Goal: Download file/media

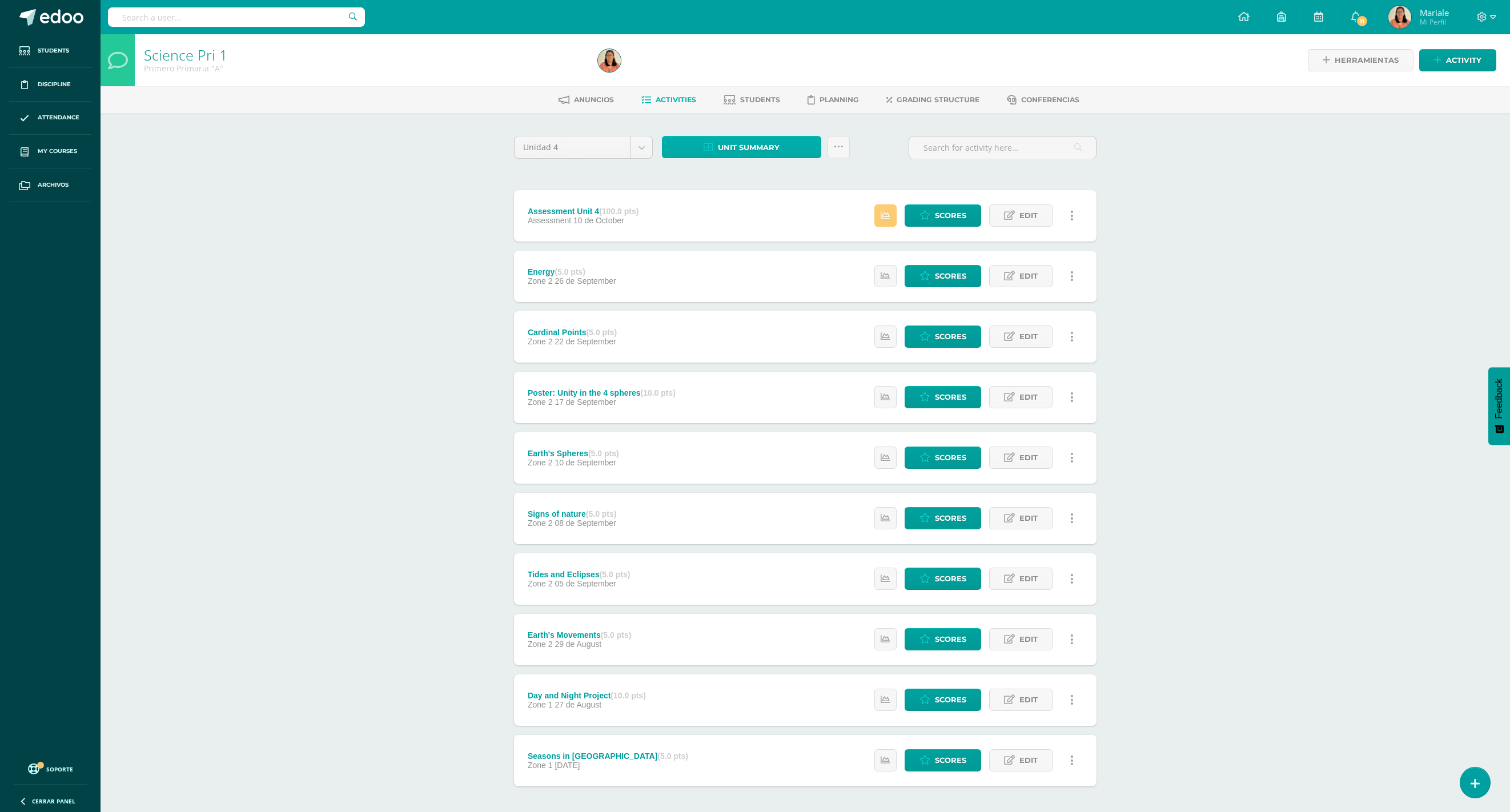
click at [731, 147] on span "Unit summary" at bounding box center [749, 148] width 62 height 21
click at [724, 65] on link "Download as HTML" at bounding box center [742, 72] width 109 height 18
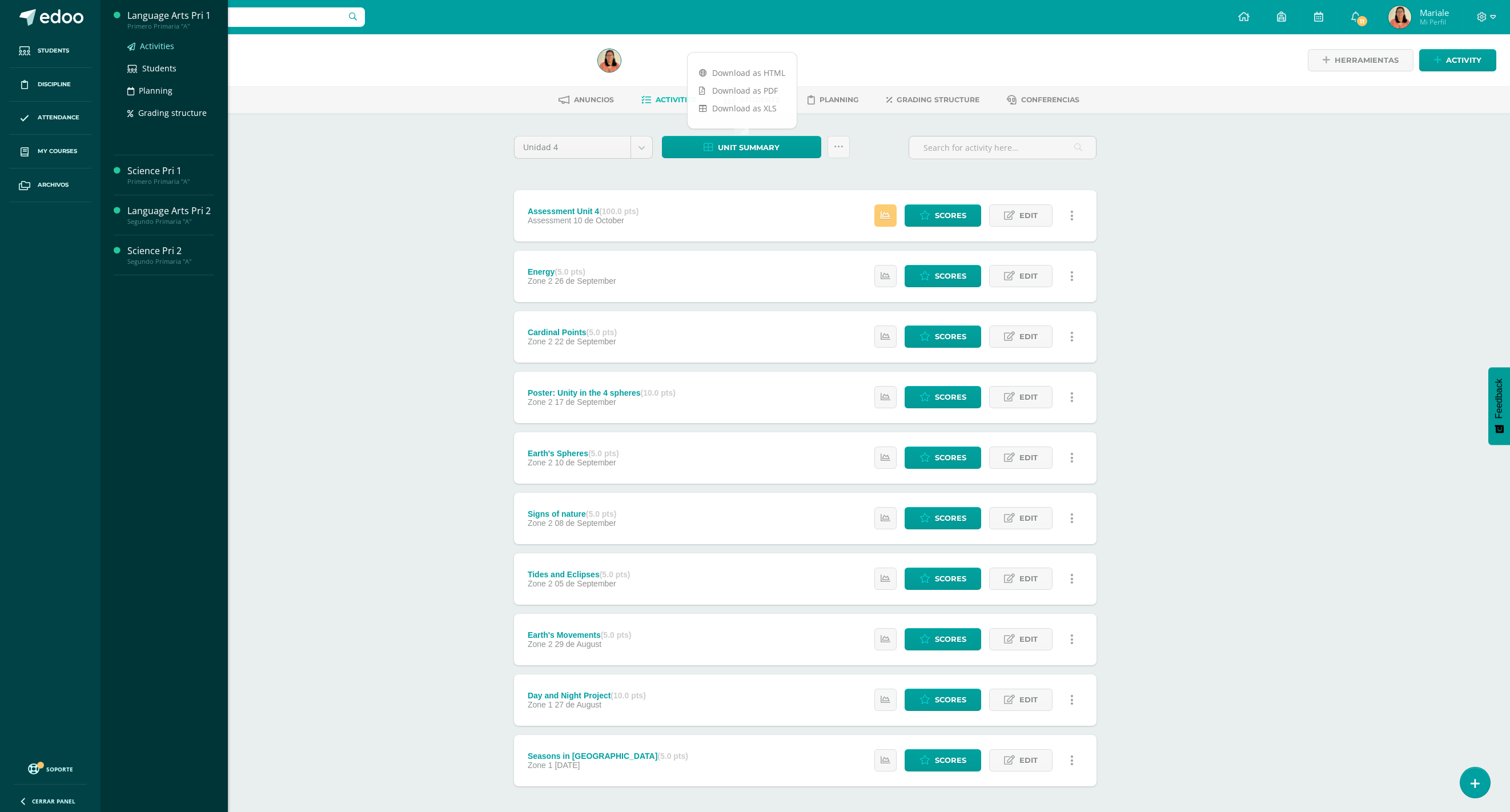
click at [161, 40] on span "Activities" at bounding box center [157, 46] width 34 height 11
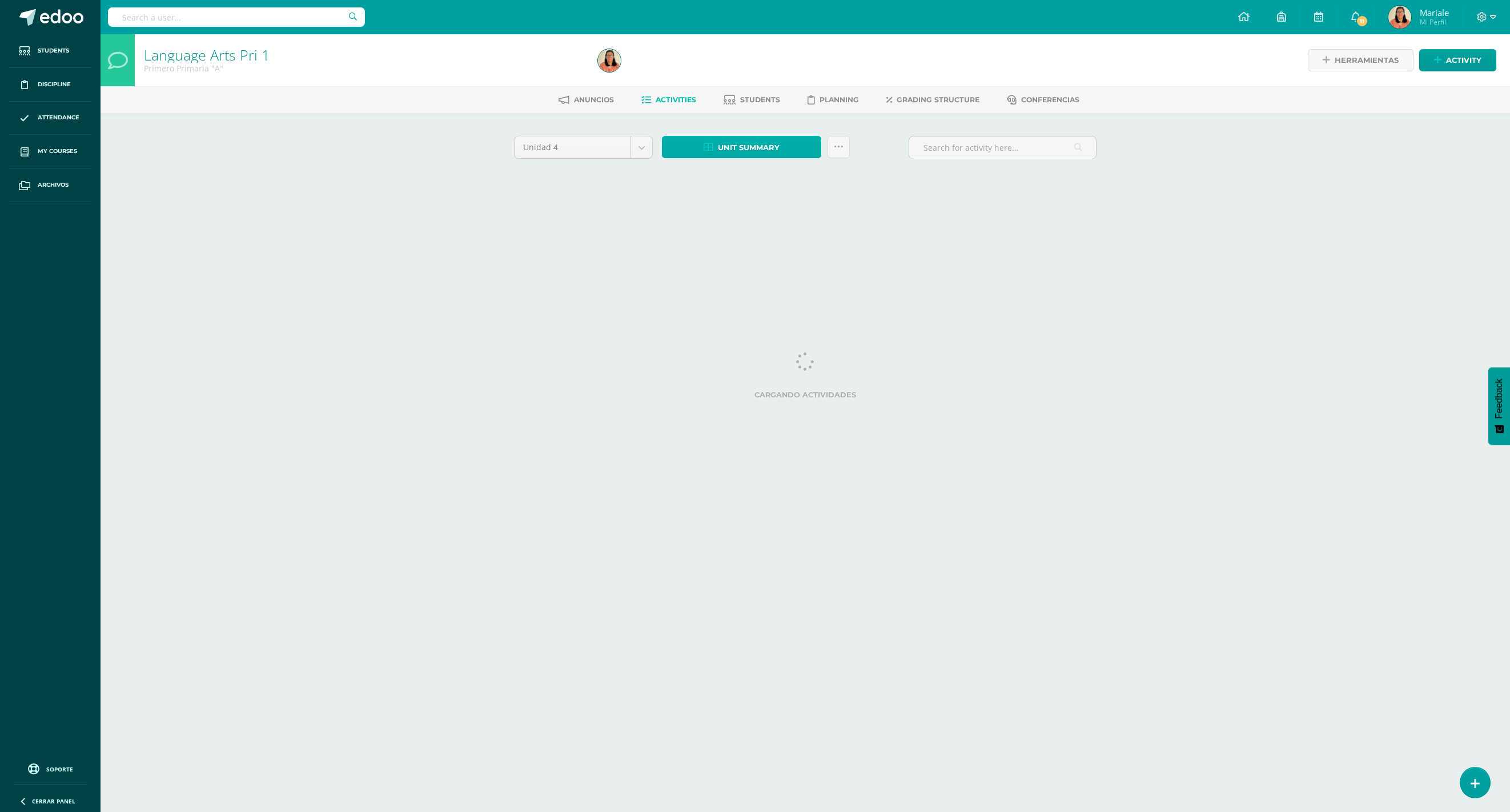
click at [745, 146] on span "Unit summary" at bounding box center [749, 148] width 62 height 21
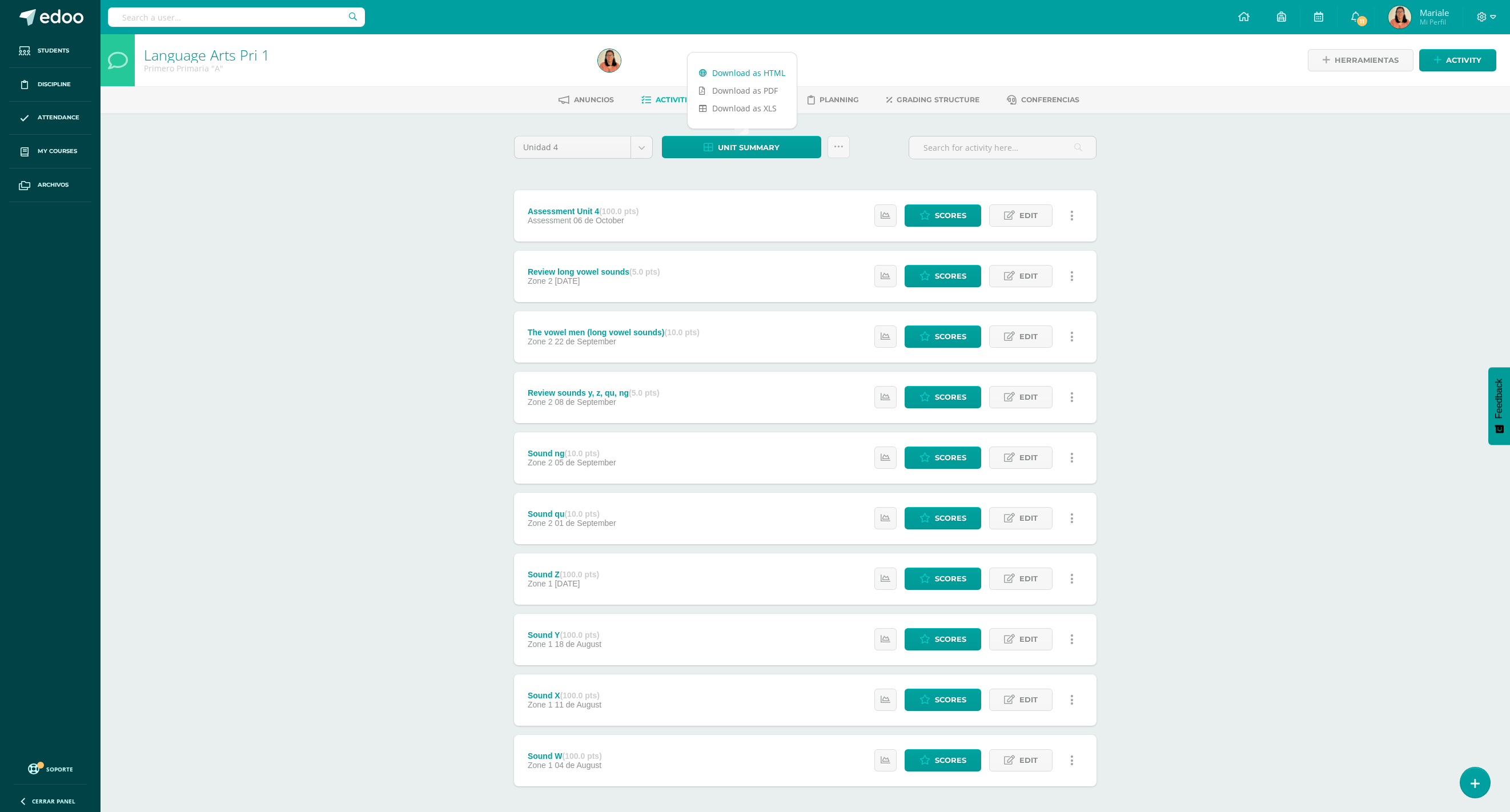
click at [753, 74] on link "Download as HTML" at bounding box center [742, 72] width 109 height 18
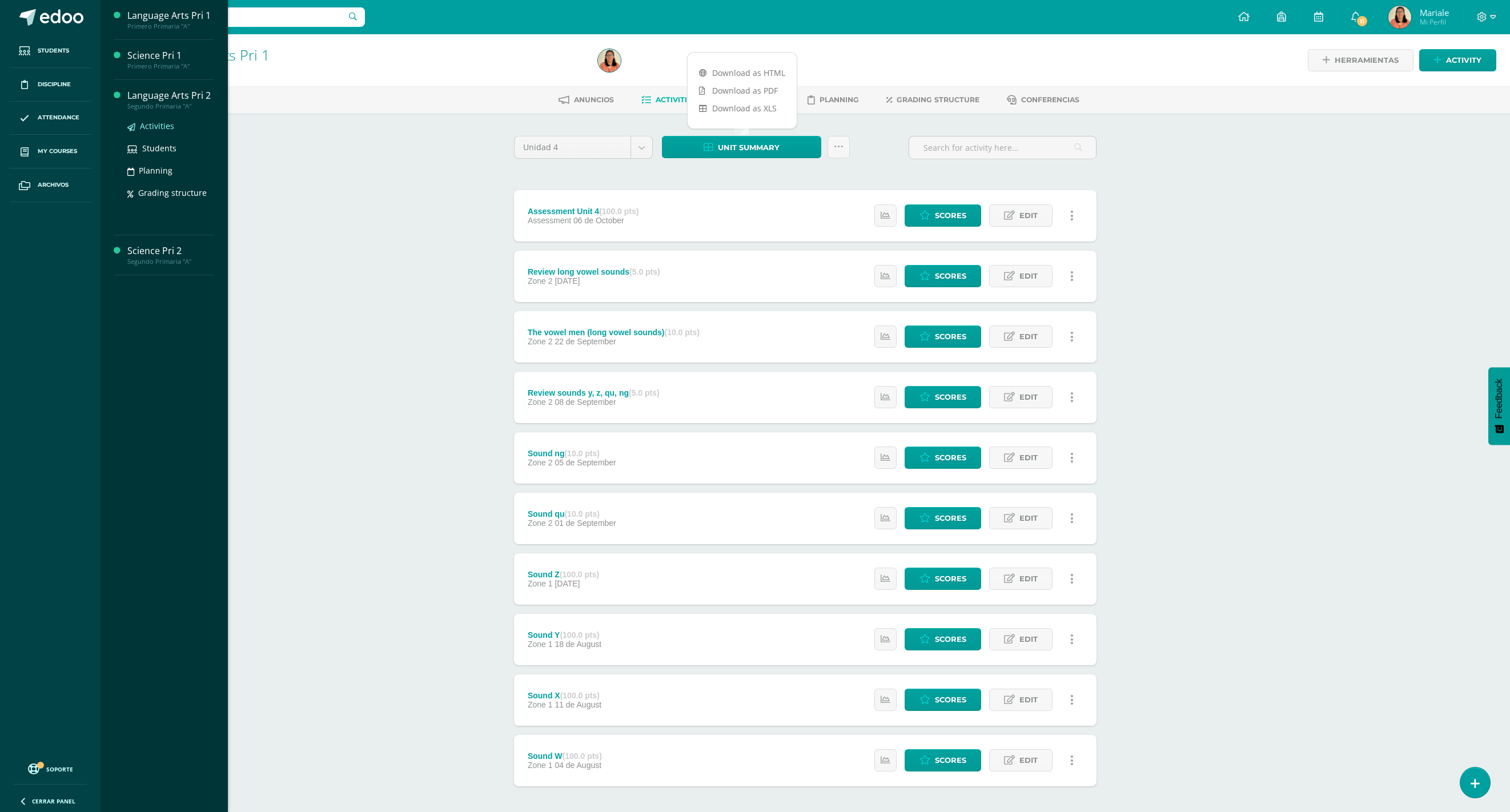
click at [154, 121] on span "Activities" at bounding box center [157, 126] width 34 height 11
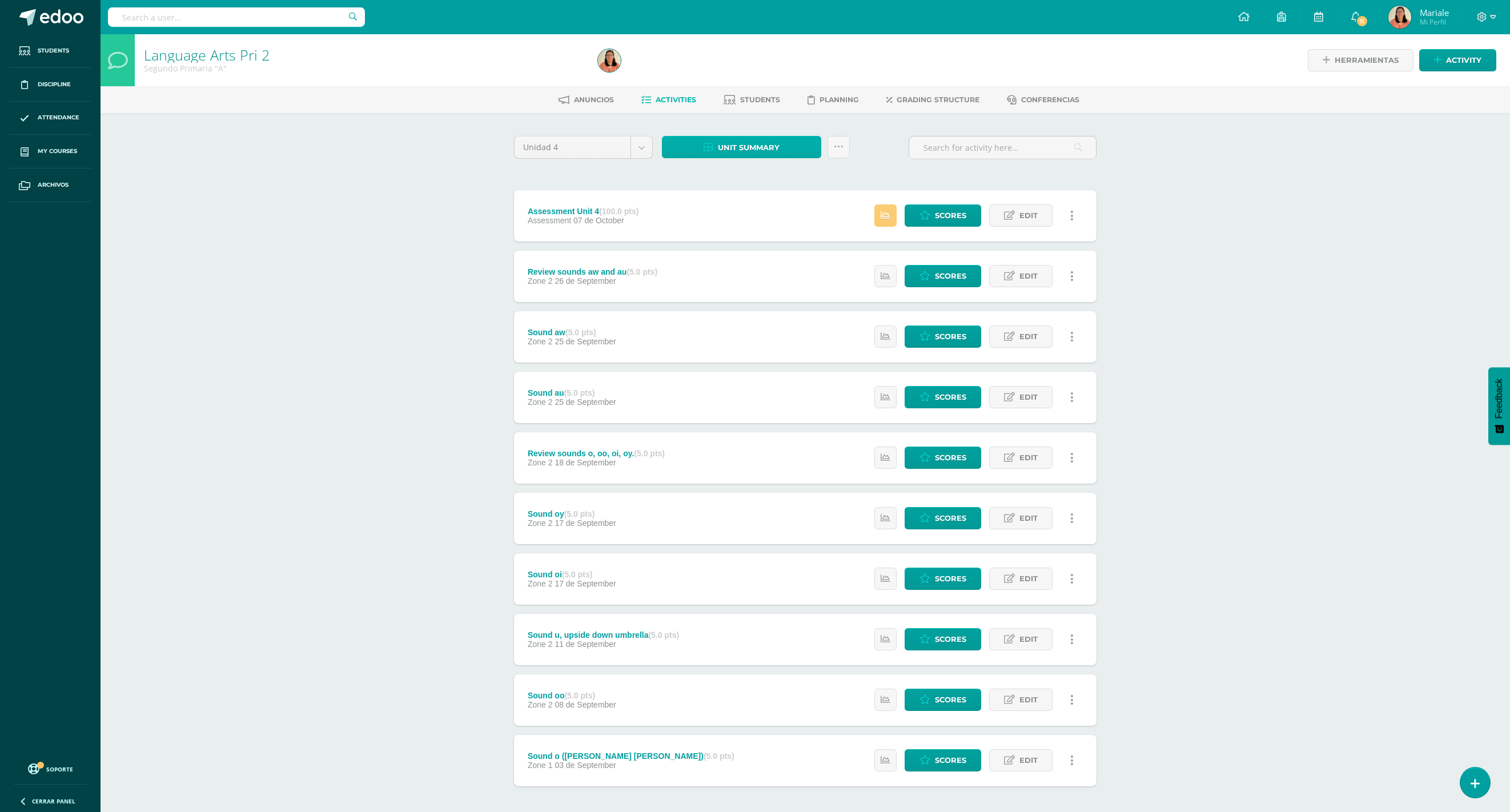
click at [741, 146] on span "Unit summary" at bounding box center [749, 148] width 62 height 21
click at [740, 72] on link "Download as HTML" at bounding box center [742, 72] width 109 height 18
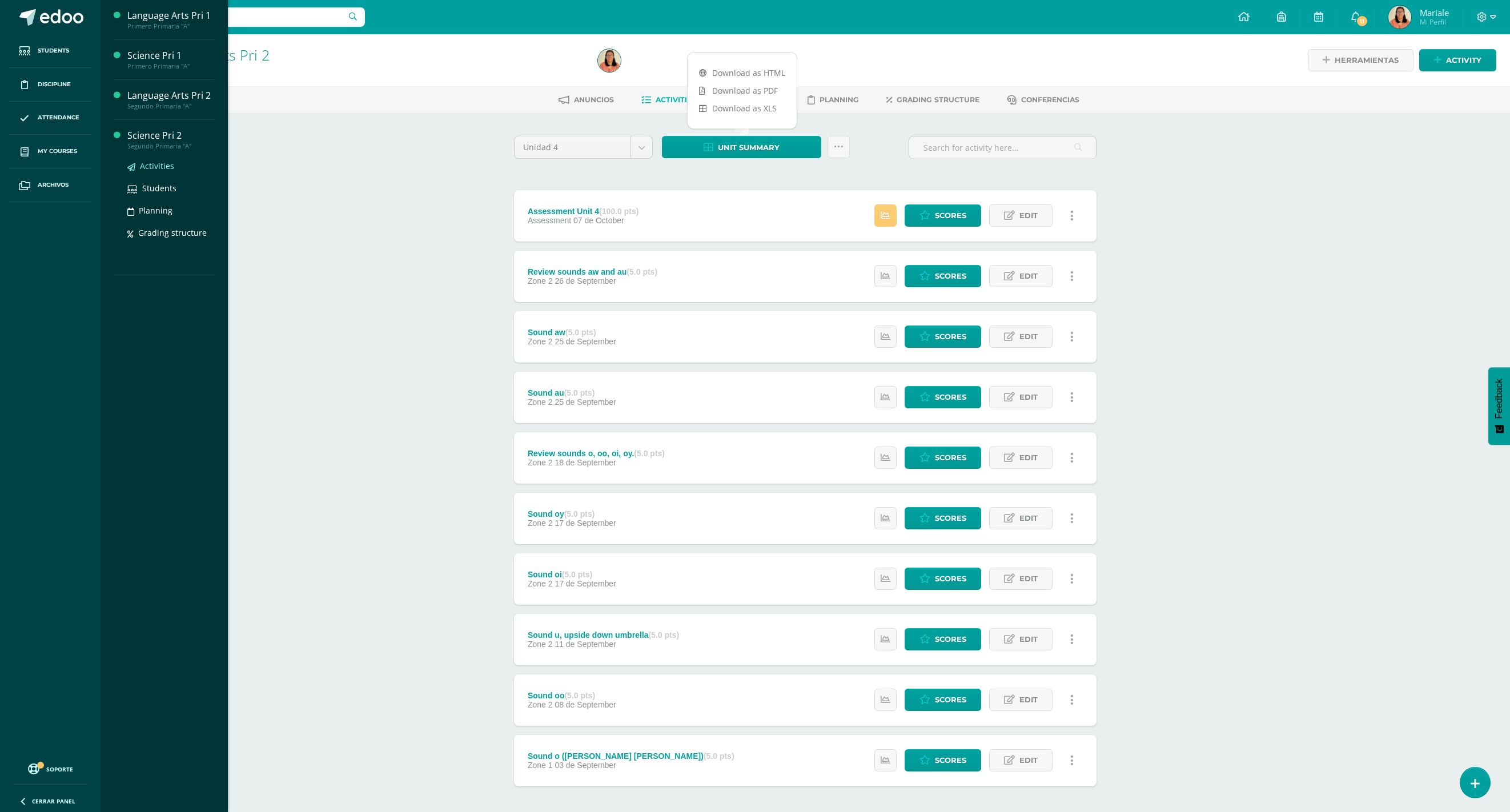
click at [158, 161] on span "Activities" at bounding box center [157, 166] width 34 height 11
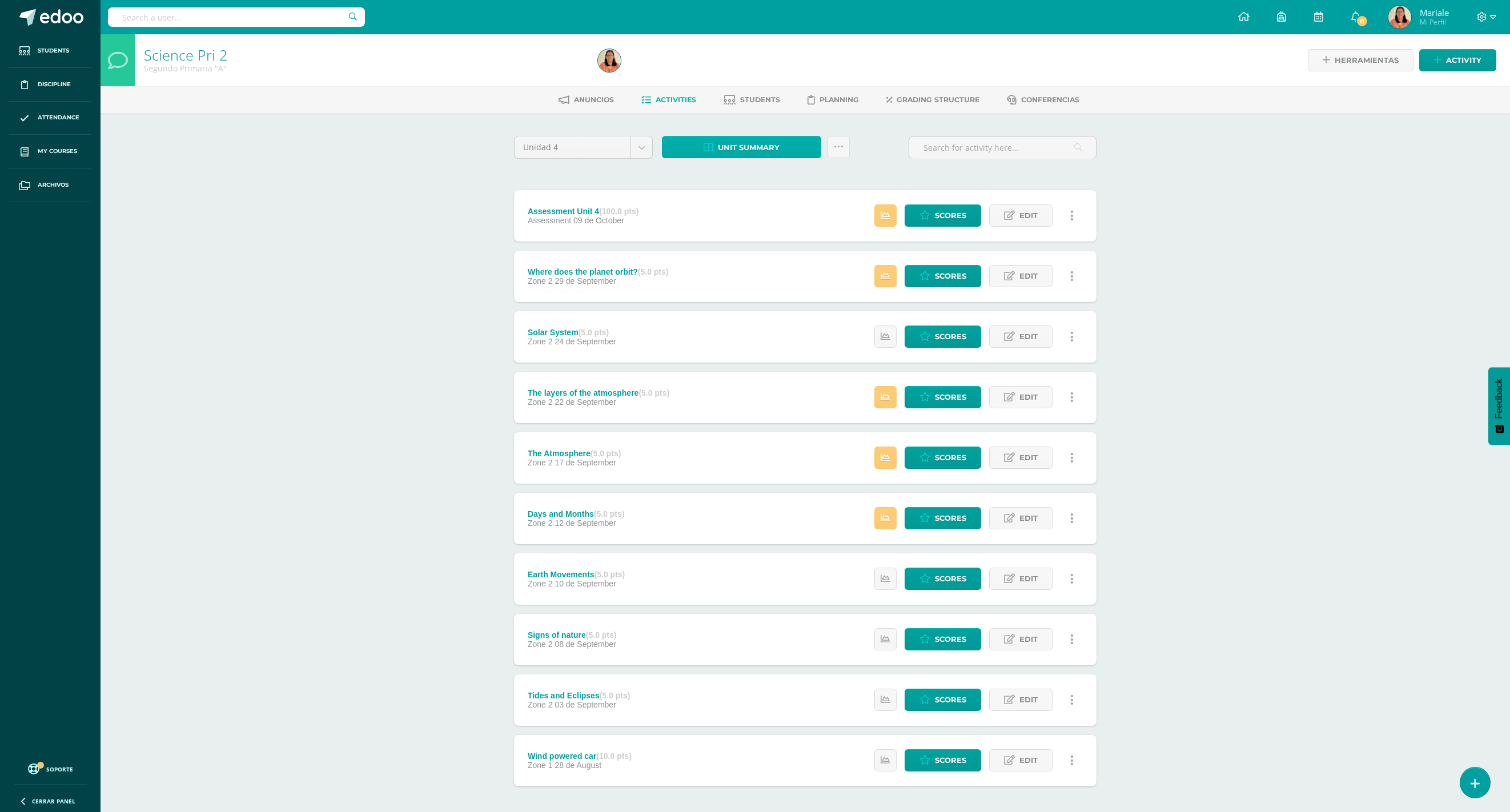
click at [763, 147] on span "Unit summary" at bounding box center [749, 148] width 62 height 21
click at [753, 77] on link "Download as HTML" at bounding box center [742, 72] width 109 height 18
